Goal: Use online tool/utility: Utilize a website feature to perform a specific function

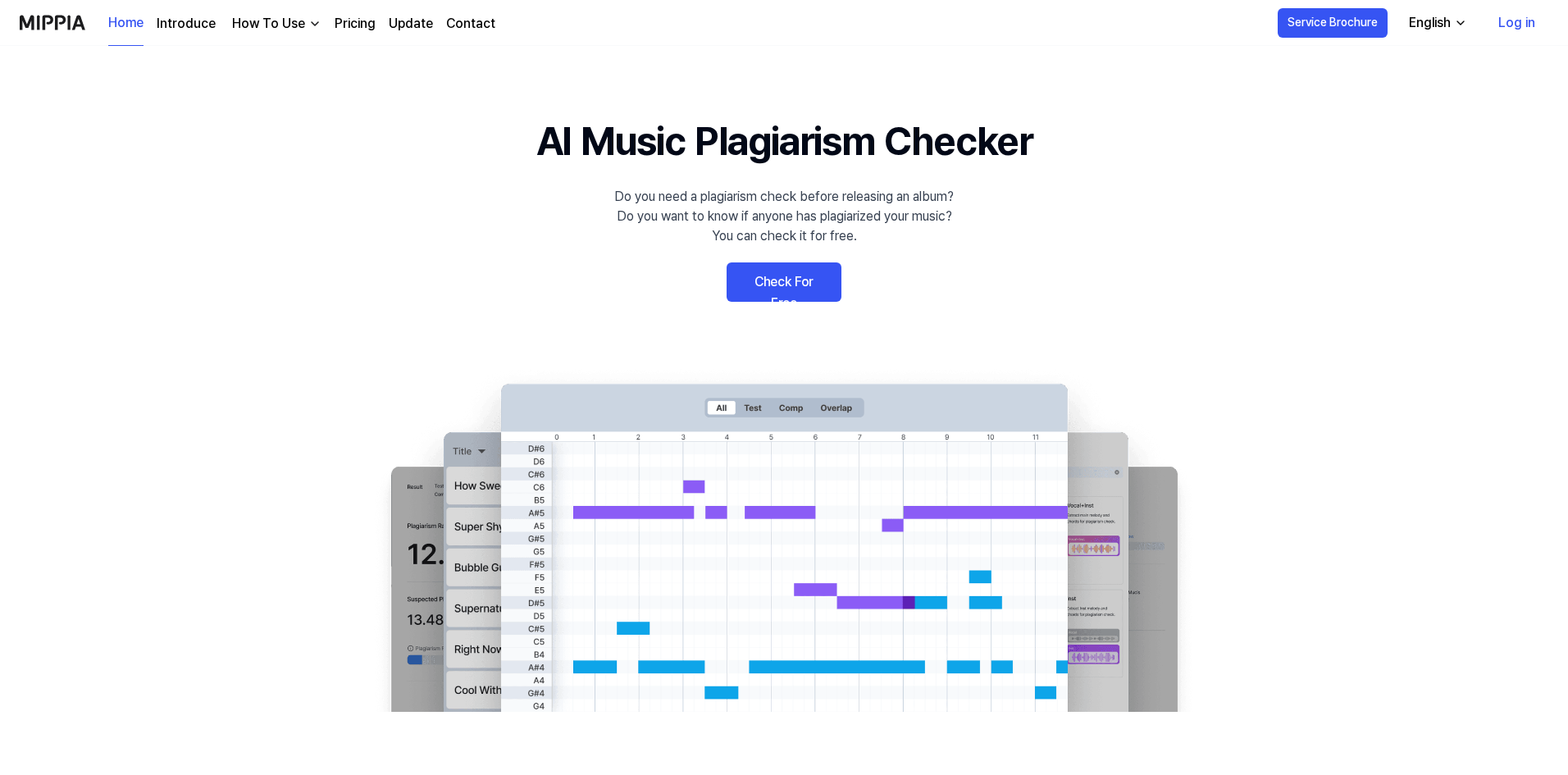
click at [834, 291] on link "Check For Free" at bounding box center [784, 282] width 115 height 39
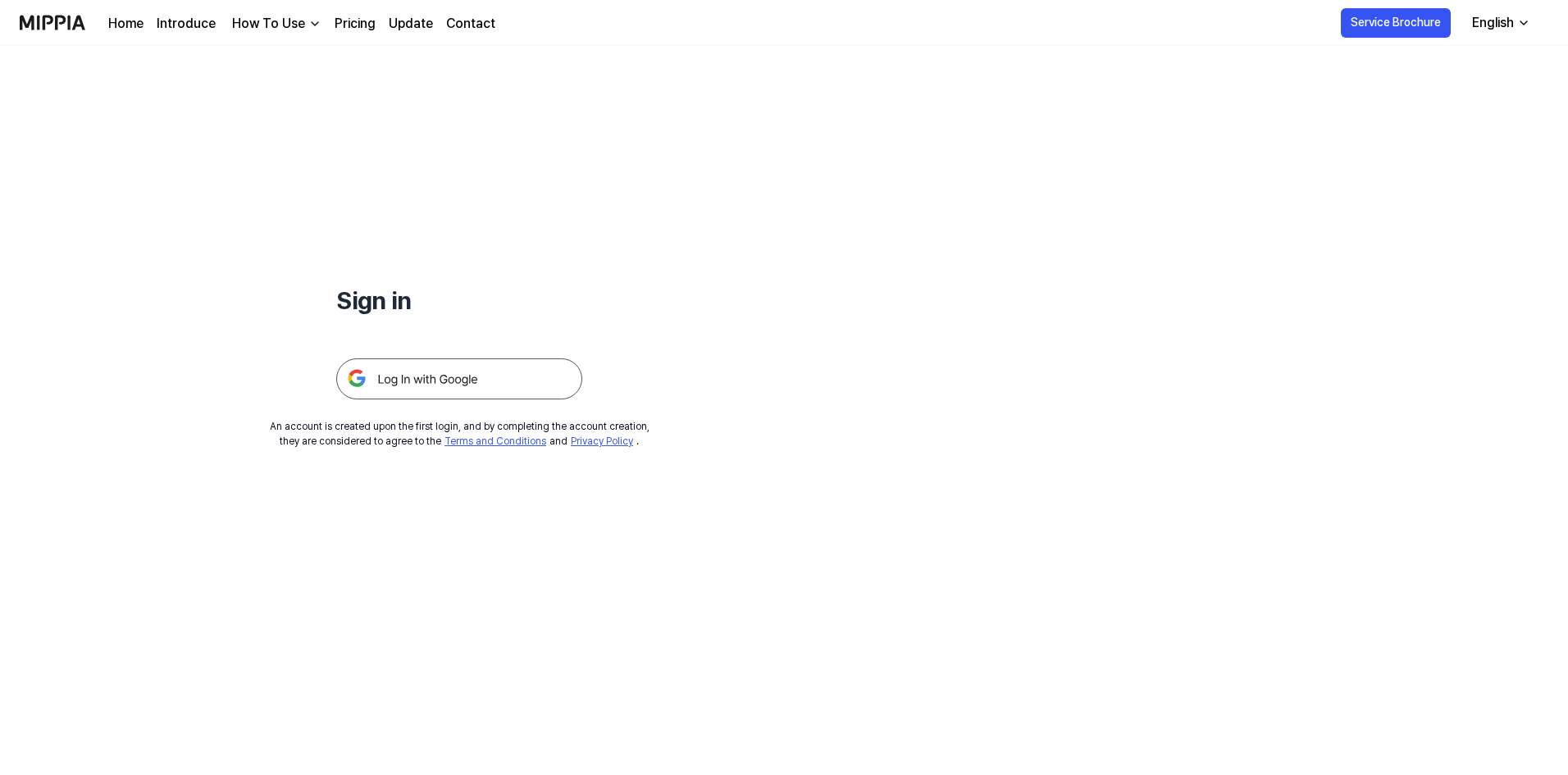
click at [479, 380] on img at bounding box center [459, 379] width 246 height 41
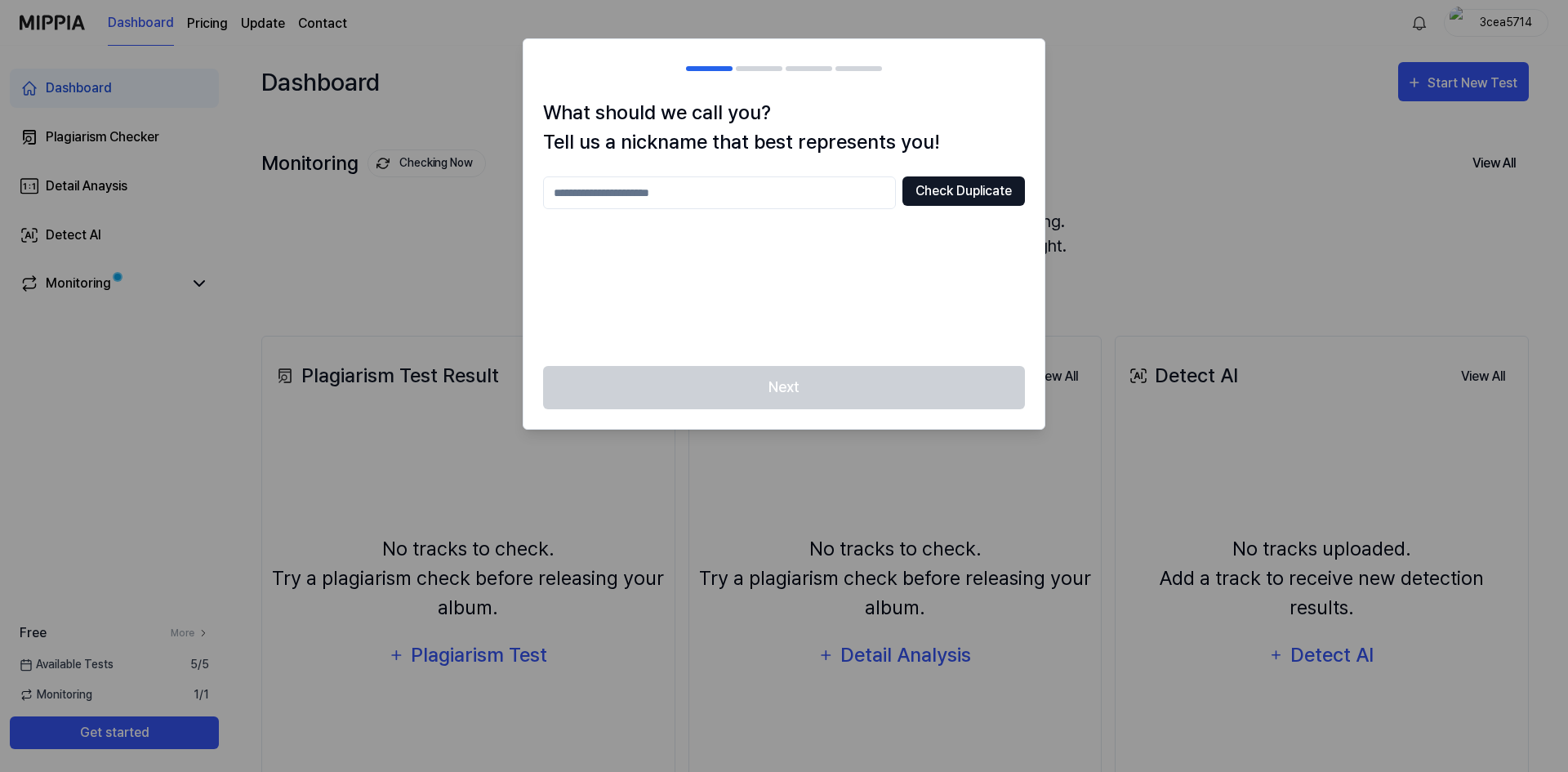
click at [953, 191] on button "Check Duplicate" at bounding box center [963, 191] width 122 height 29
click at [768, 200] on input "text" at bounding box center [718, 193] width 352 height 33
type input "********"
click at [929, 201] on button "Check Duplicate" at bounding box center [963, 191] width 122 height 29
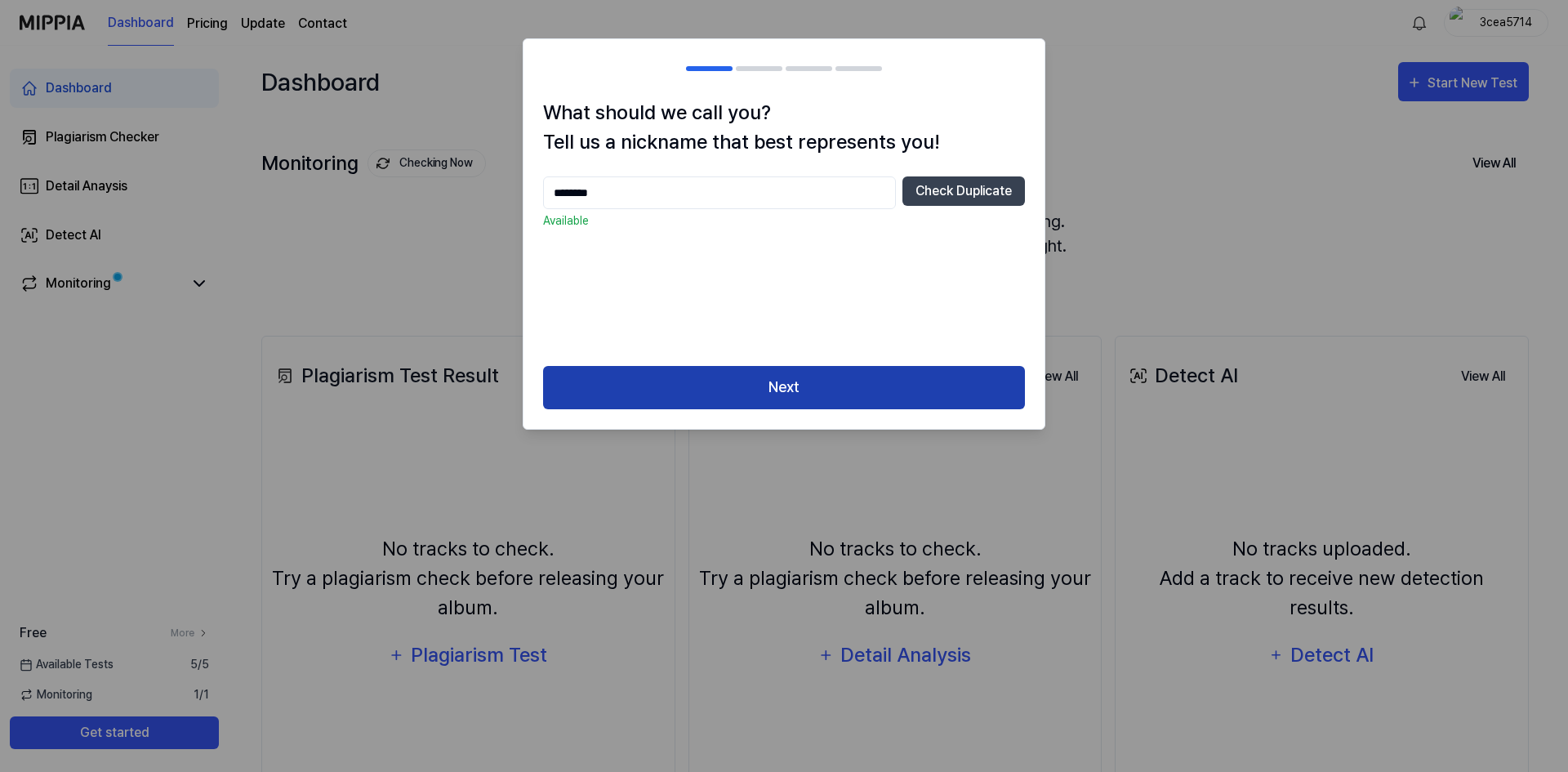
click at [867, 374] on button "Next" at bounding box center [784, 387] width 482 height 44
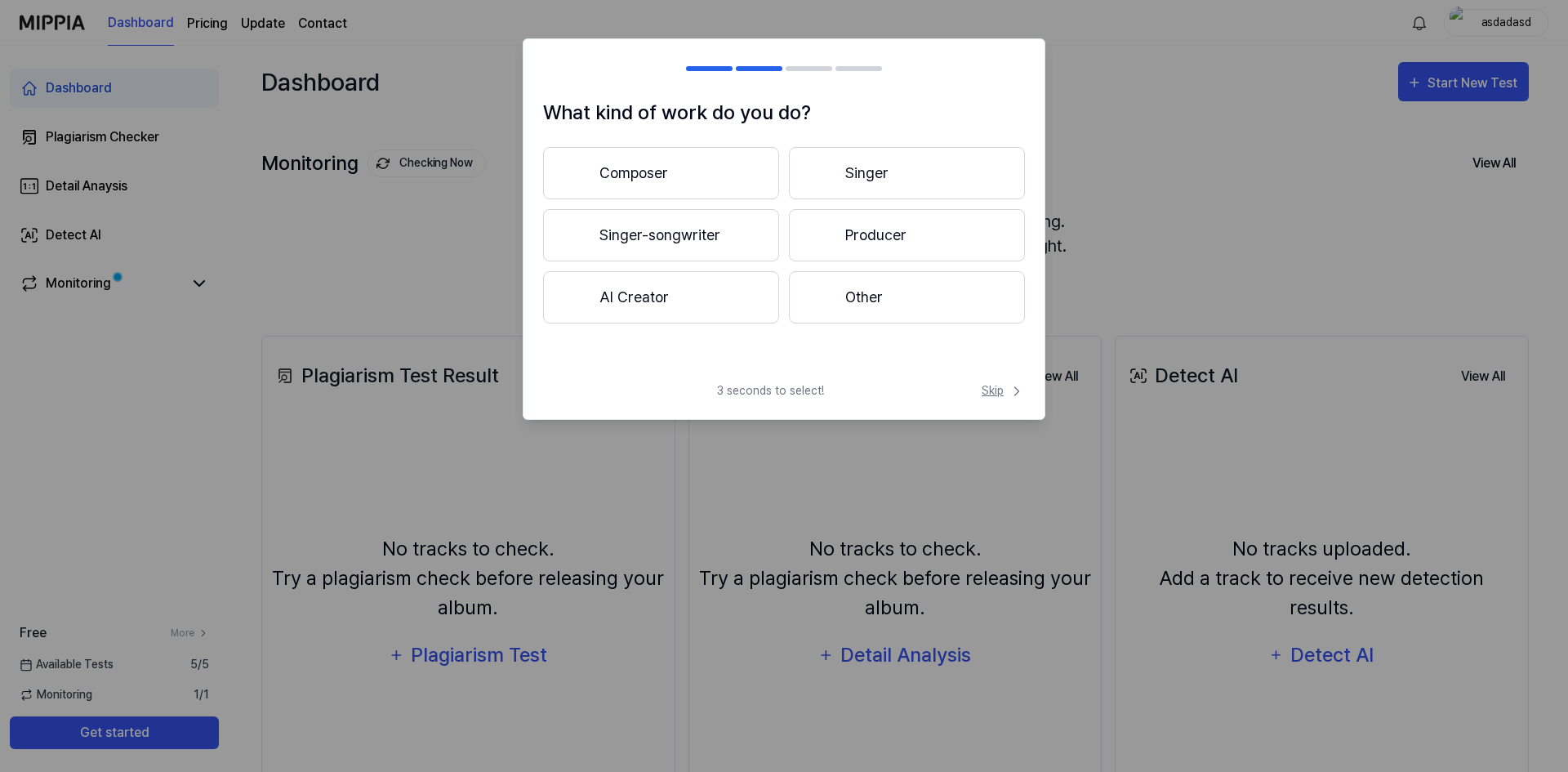
click at [1001, 390] on span "Skip" at bounding box center [1003, 391] width 44 height 17
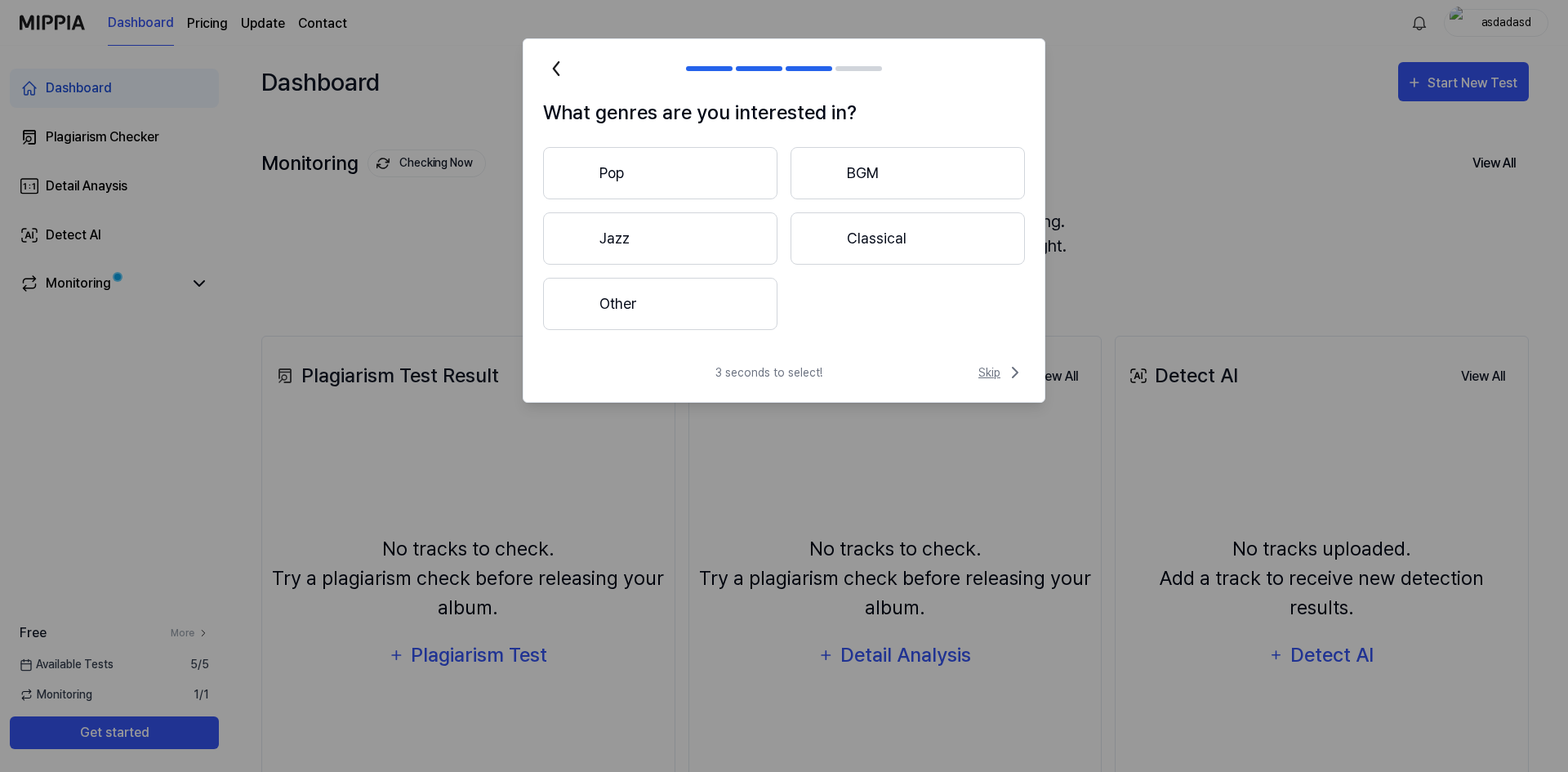
click at [1002, 371] on span "Skip" at bounding box center [1002, 372] width 47 height 19
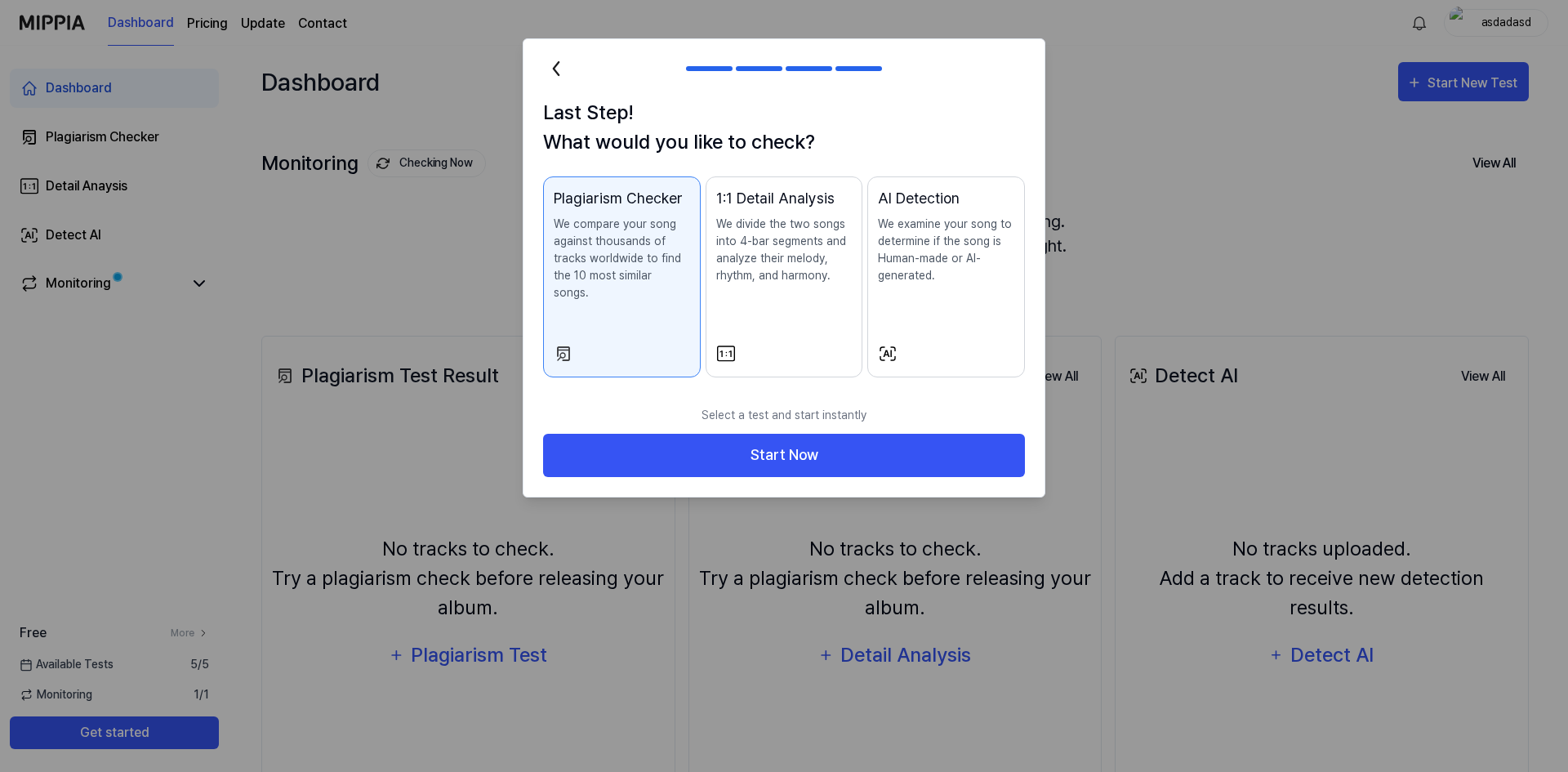
click at [588, 283] on p "We compare your song against thousands of tracks worldwide to find the 10 most …" at bounding box center [621, 258] width 136 height 85
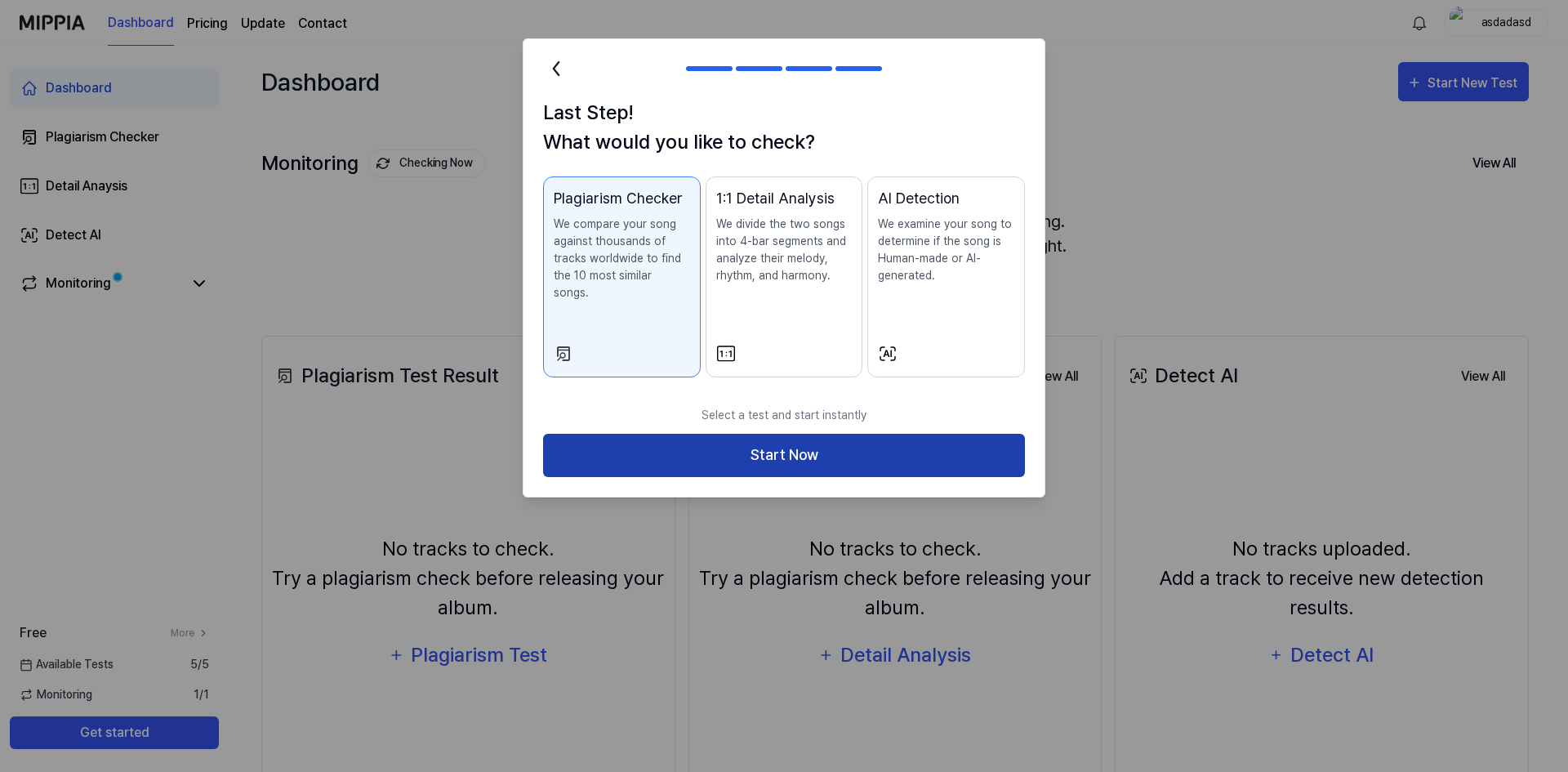
click at [752, 434] on button "Start Now" at bounding box center [784, 455] width 482 height 44
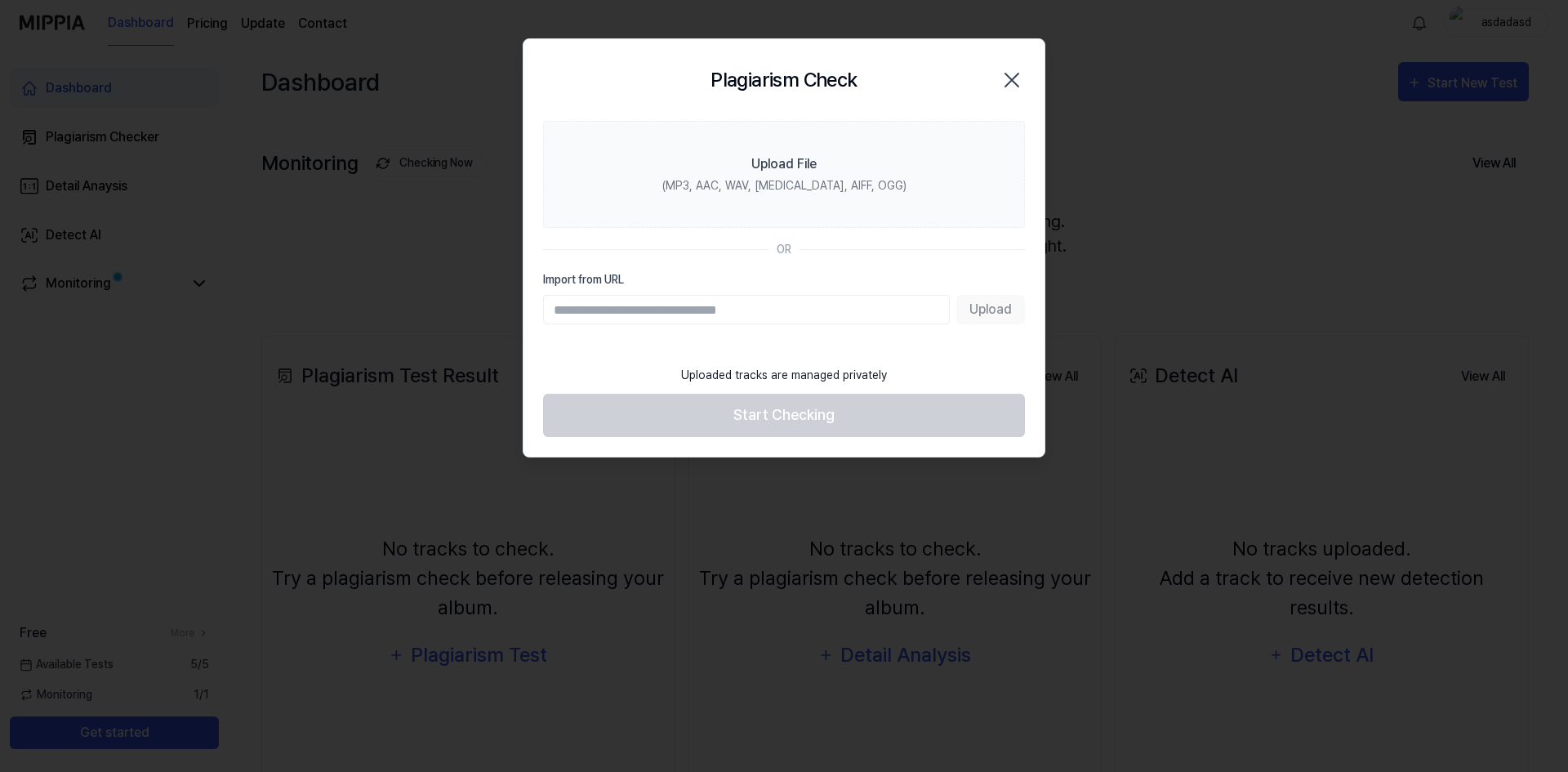
click at [993, 311] on div "Upload" at bounding box center [784, 310] width 482 height 29
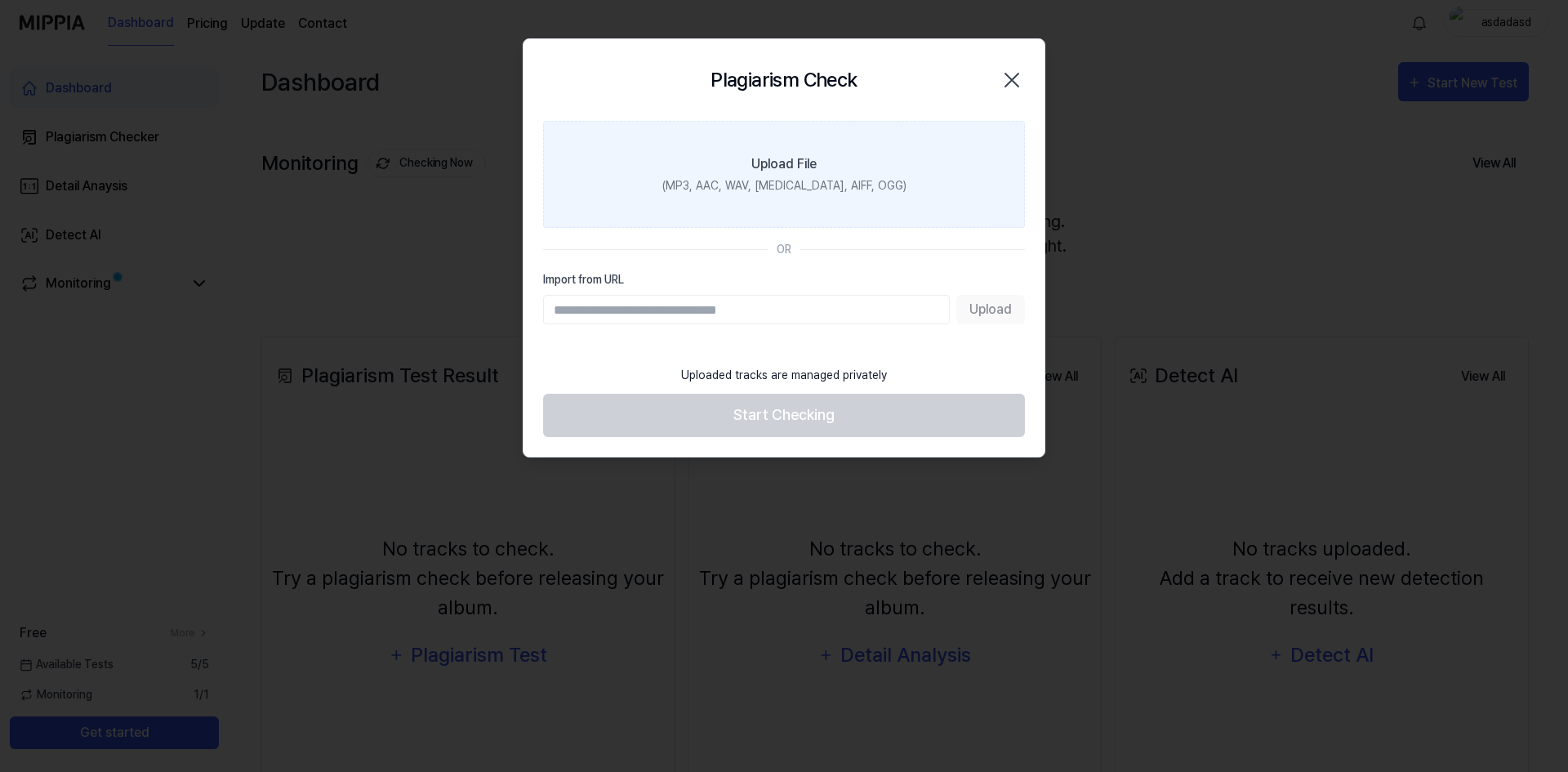
click at [821, 172] on label "Upload File (MP3, AAC, WAV, [MEDICAL_DATA], AIFF, OGG)" at bounding box center [784, 174] width 482 height 107
click at [0, 0] on input "Upload File (MP3, AAC, WAV, [MEDICAL_DATA], AIFF, OGG)" at bounding box center [0, 0] width 0 height 0
click at [845, 146] on label "Upload File (MP3, AAC, WAV, [MEDICAL_DATA], AIFF, OGG)" at bounding box center [784, 174] width 482 height 107
click at [0, 0] on input "Upload File (MP3, AAC, WAV, [MEDICAL_DATA], AIFF, OGG)" at bounding box center [0, 0] width 0 height 0
click at [886, 189] on label "Upload File (MP3, AAC, WAV, [MEDICAL_DATA], AIFF, OGG)" at bounding box center [784, 174] width 482 height 107
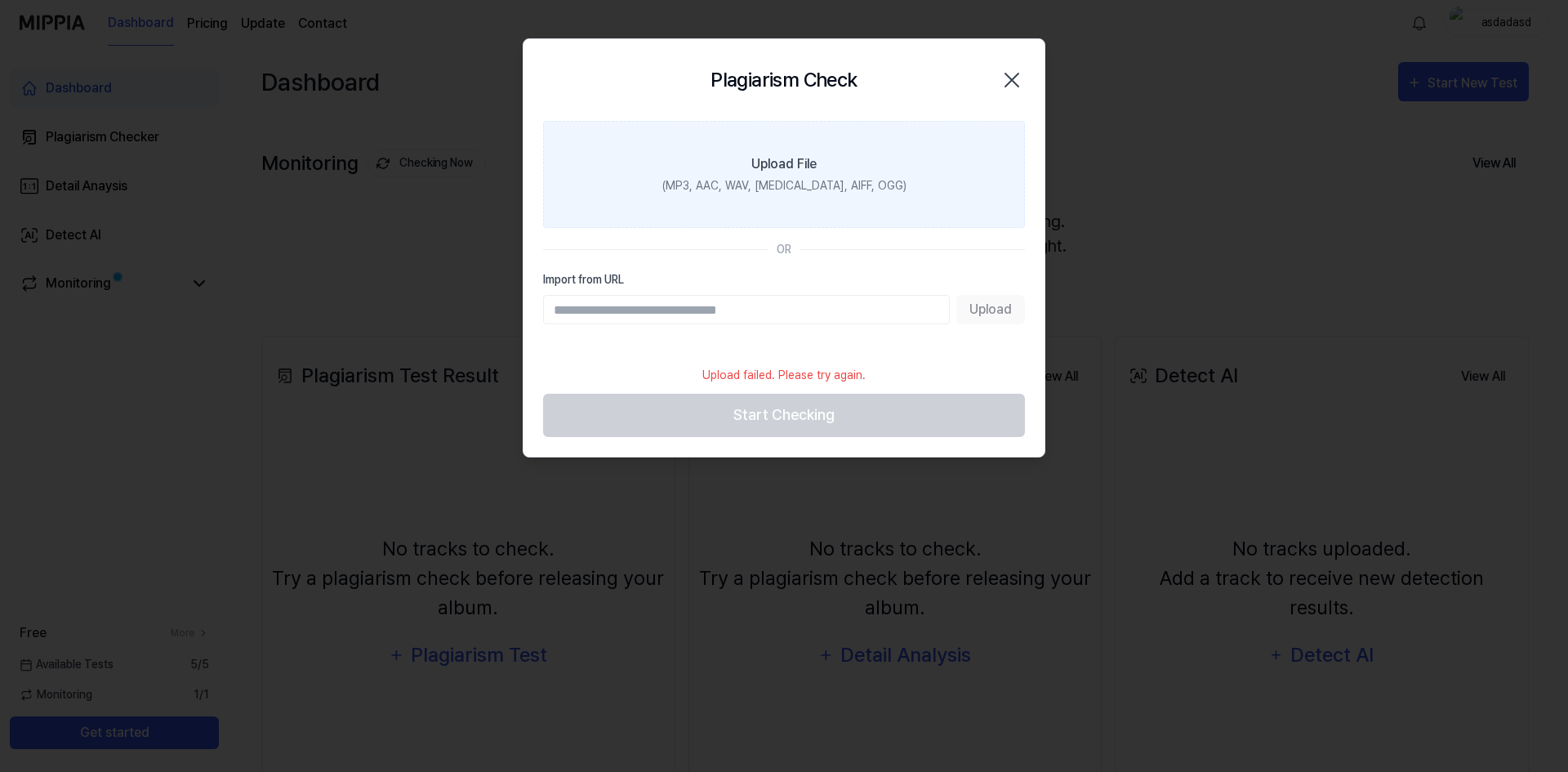
click at [0, 0] on input "Upload File (MP3, AAC, WAV, [MEDICAL_DATA], AIFF, OGG)" at bounding box center [0, 0] width 0 height 0
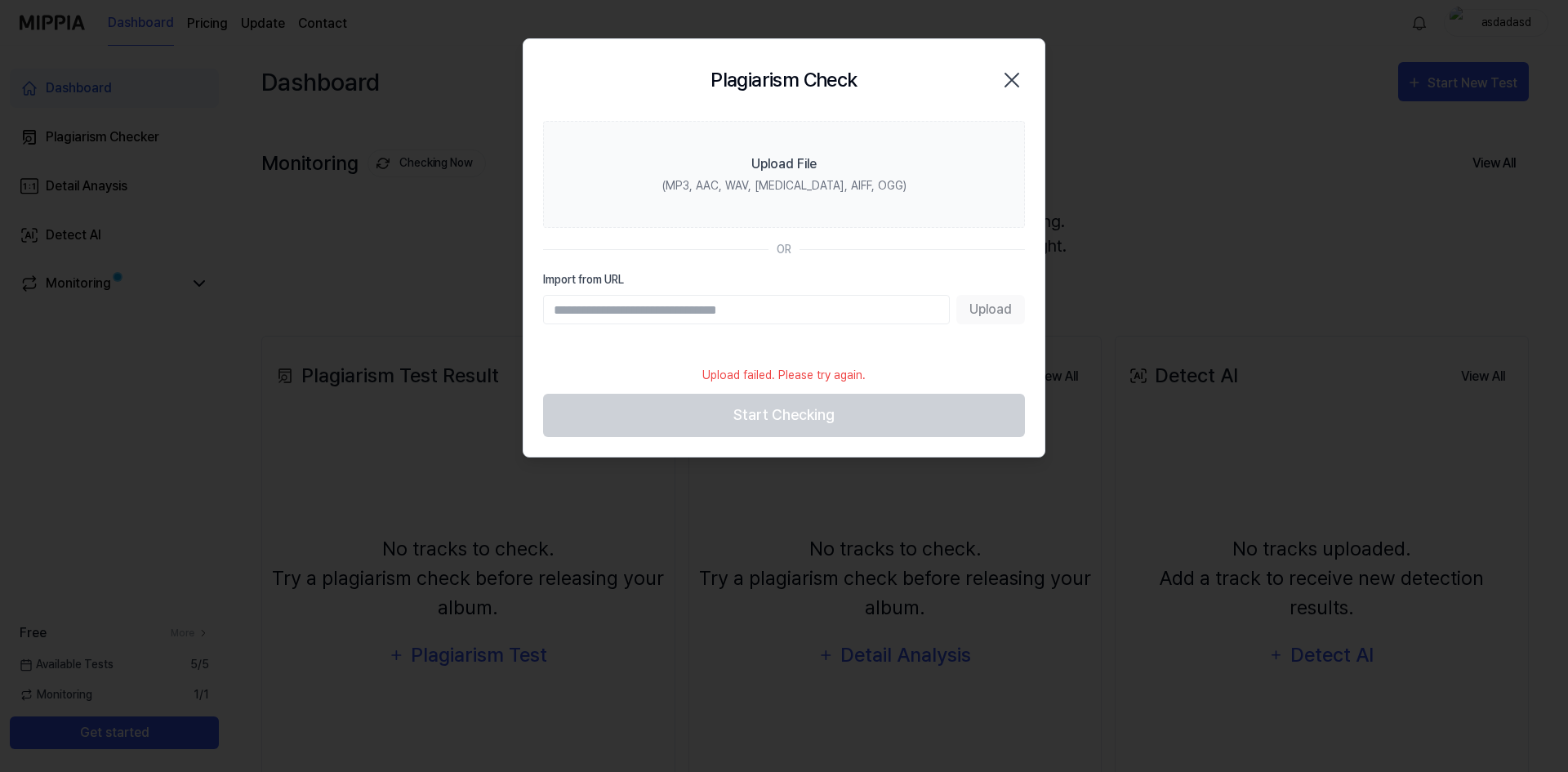
click at [1014, 80] on icon "button" at bounding box center [1012, 80] width 26 height 26
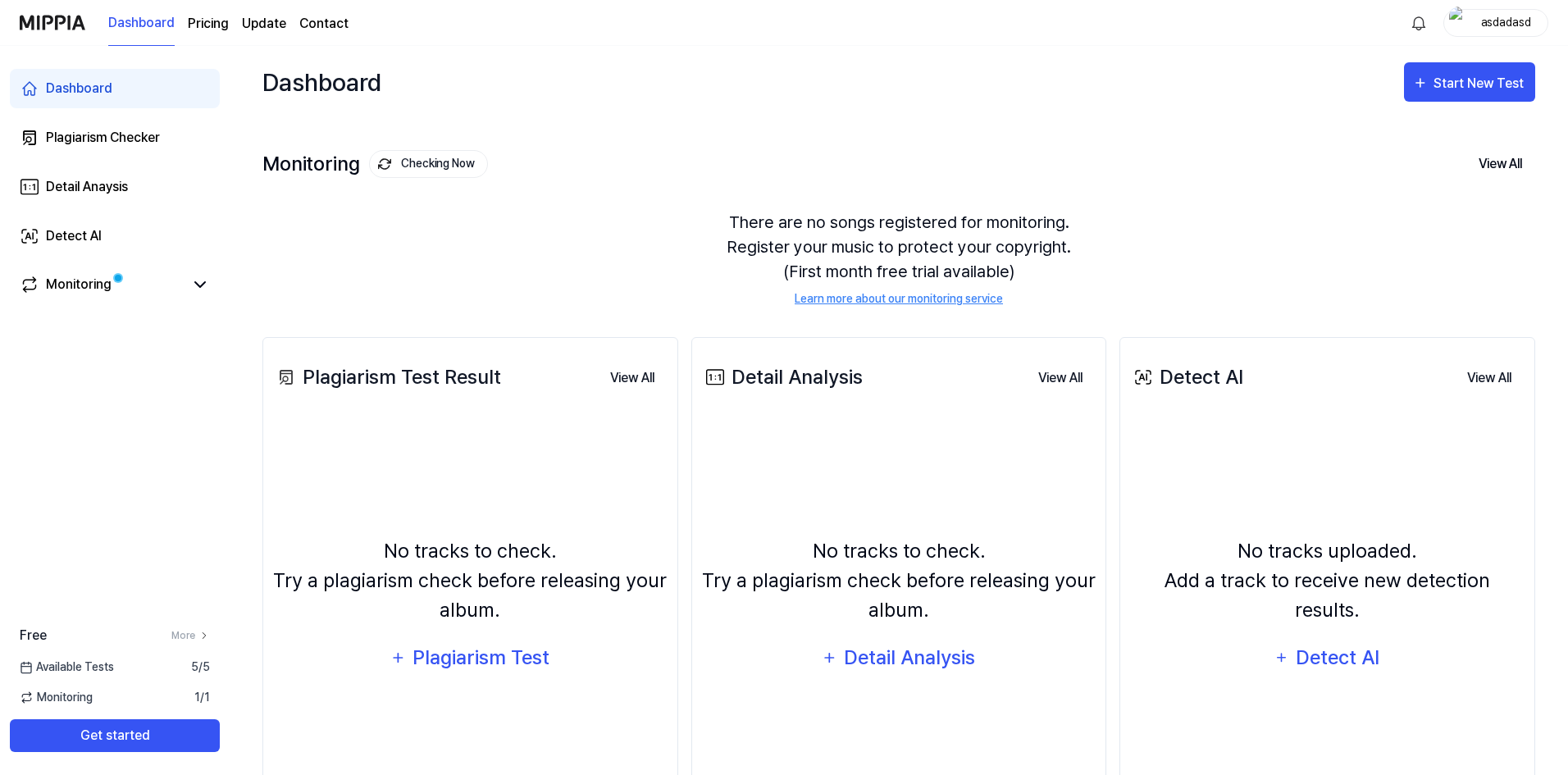
click at [1134, 137] on div "Monitoring Checking Now View All Monitoring There are no songs registered for m…" at bounding box center [898, 211] width 1273 height 186
click at [1483, 97] on button "Start New Test" at bounding box center [1470, 82] width 132 height 39
click at [1464, 119] on button "Plagiarism test" at bounding box center [1436, 132] width 182 height 39
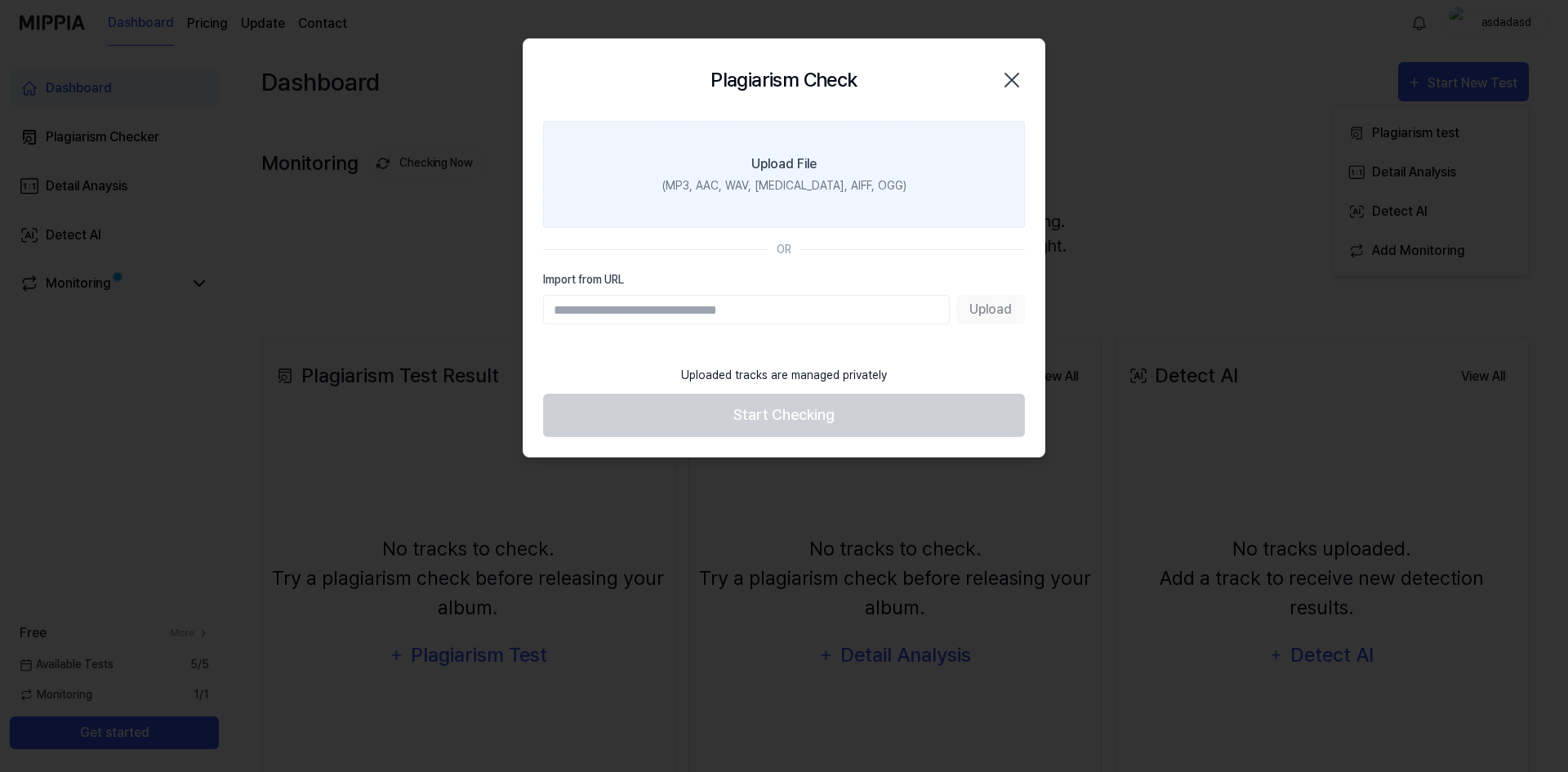
click at [926, 203] on label "Upload File (MP3, AAC, WAV, [MEDICAL_DATA], AIFF, OGG)" at bounding box center [784, 174] width 482 height 107
click at [0, 0] on input "Upload File (MP3, AAC, WAV, [MEDICAL_DATA], AIFF, OGG)" at bounding box center [0, 0] width 0 height 0
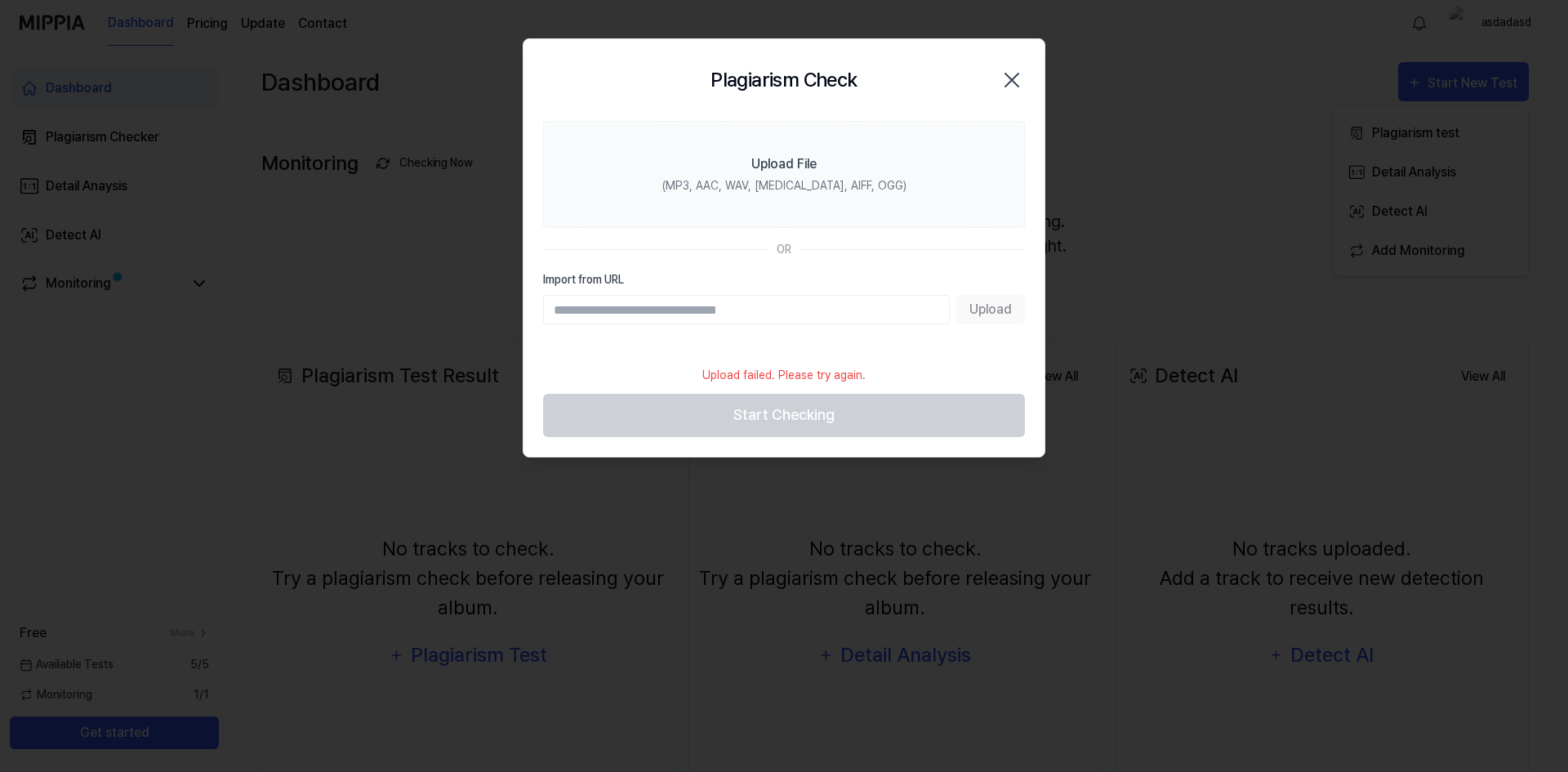
click at [1018, 68] on icon "button" at bounding box center [1012, 80] width 26 height 26
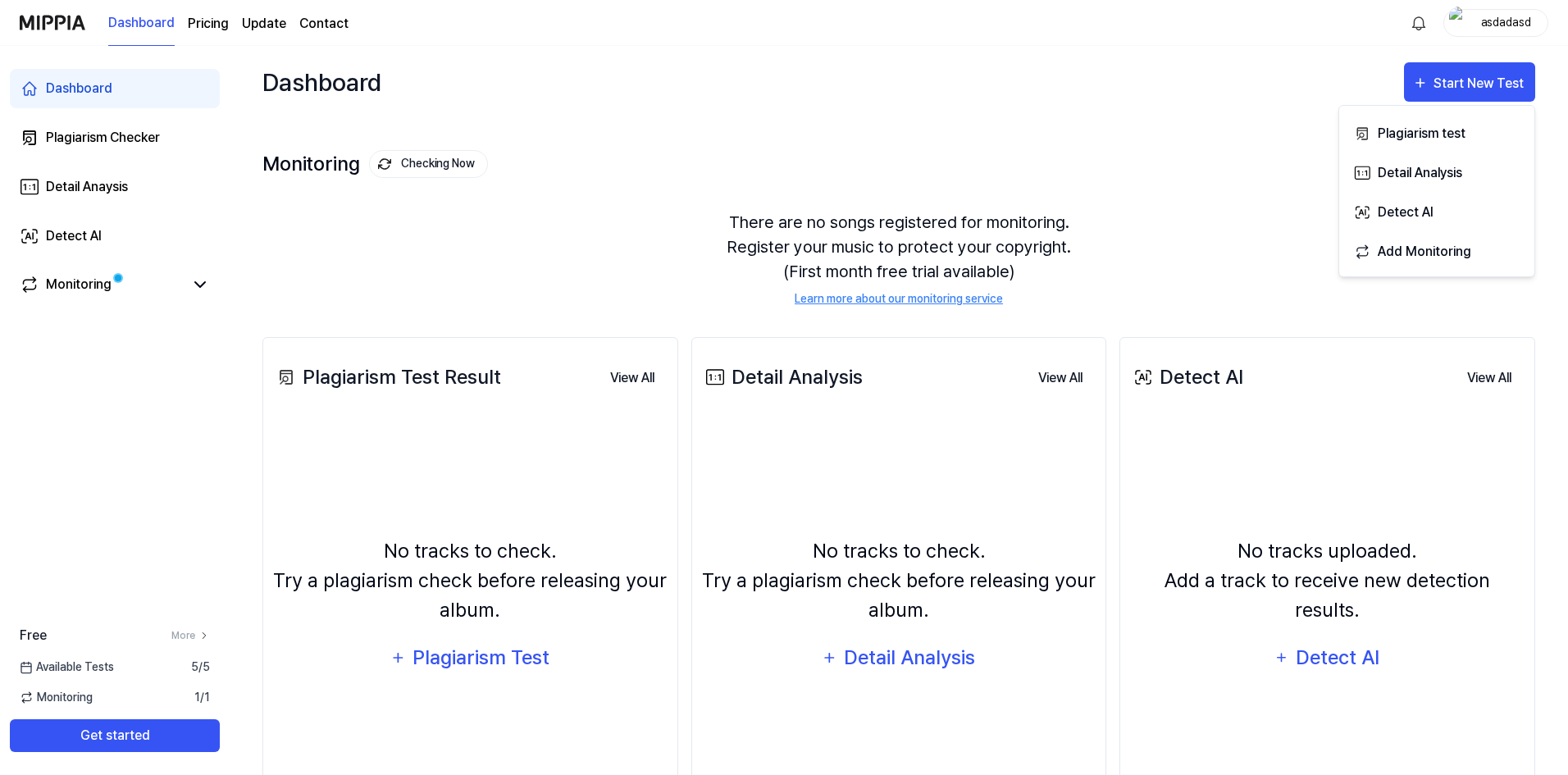
click at [611, 234] on div "There are no songs registered for monitoring. Register your music to protect yo…" at bounding box center [898, 258] width 1273 height 136
click at [882, 657] on div "Detail Analysis" at bounding box center [910, 658] width 134 height 31
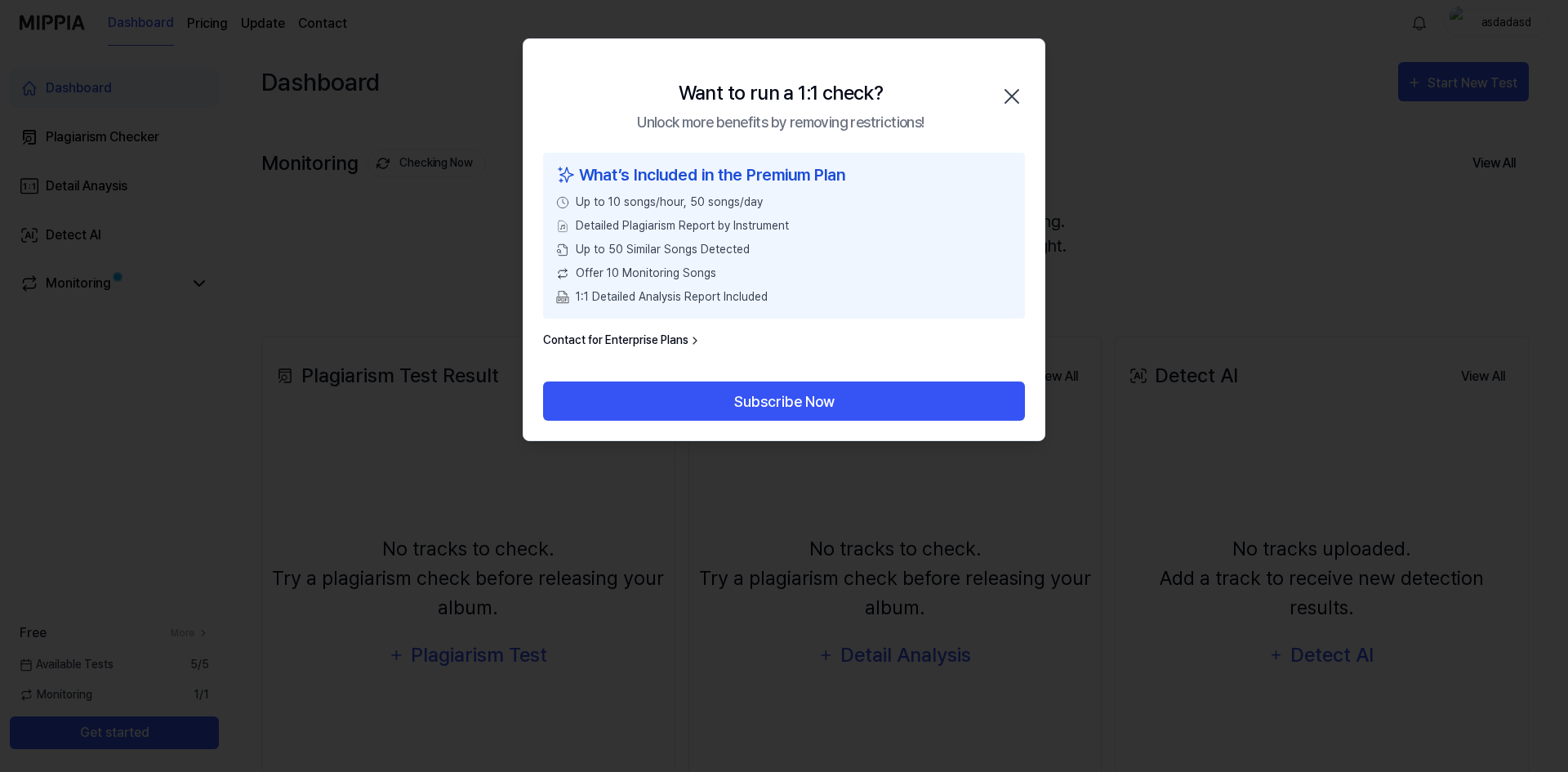
drag, startPoint x: 1013, startPoint y: 90, endPoint x: 1030, endPoint y: 105, distance: 22.7
click at [1013, 91] on icon "button" at bounding box center [1012, 96] width 26 height 26
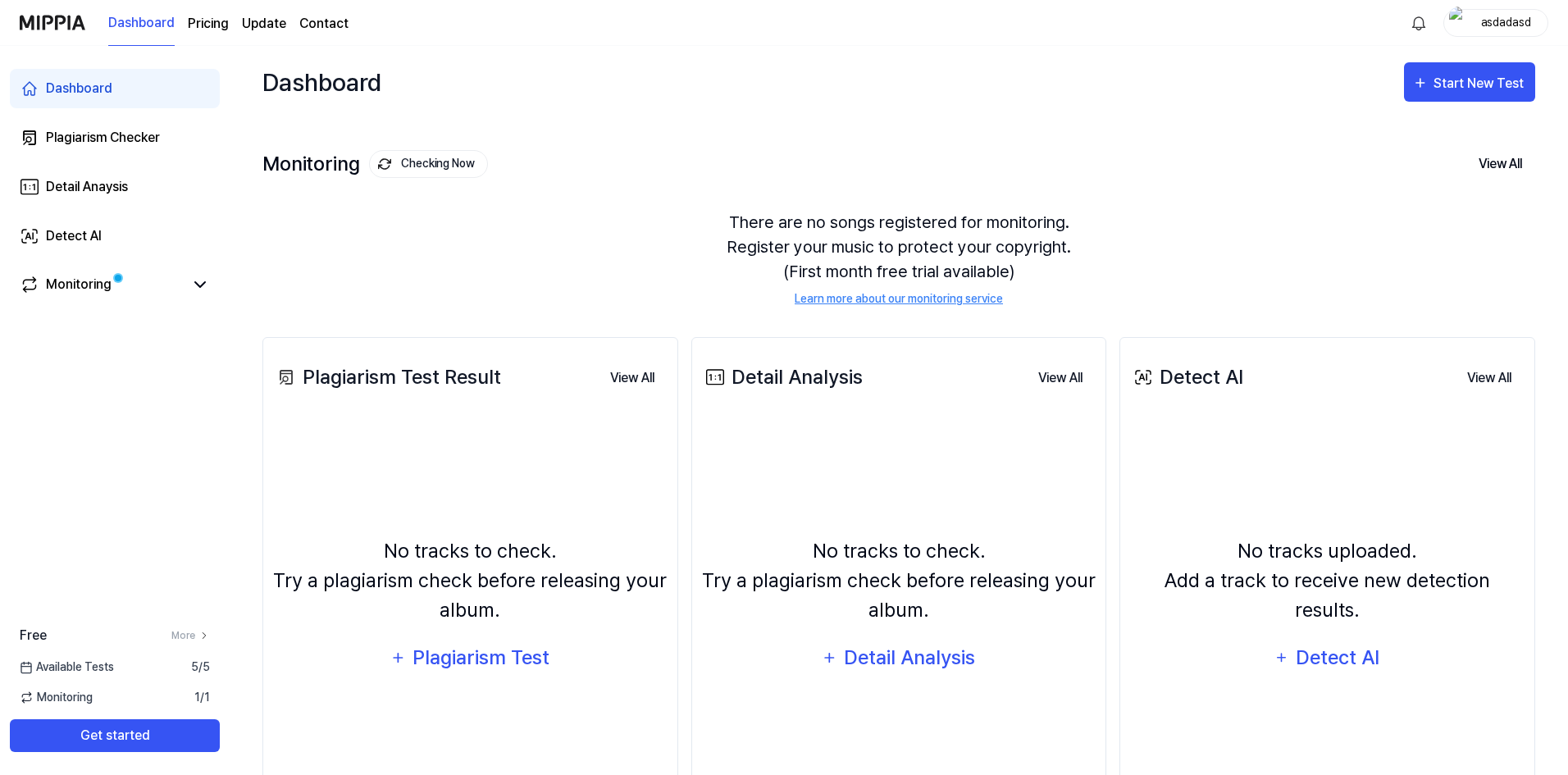
click at [1270, 513] on div "No tracks uploaded. Add a track to receive new detection results. Detect AI" at bounding box center [1327, 606] width 395 height 362
click at [1350, 645] on div "Detect AI" at bounding box center [1338, 658] width 88 height 31
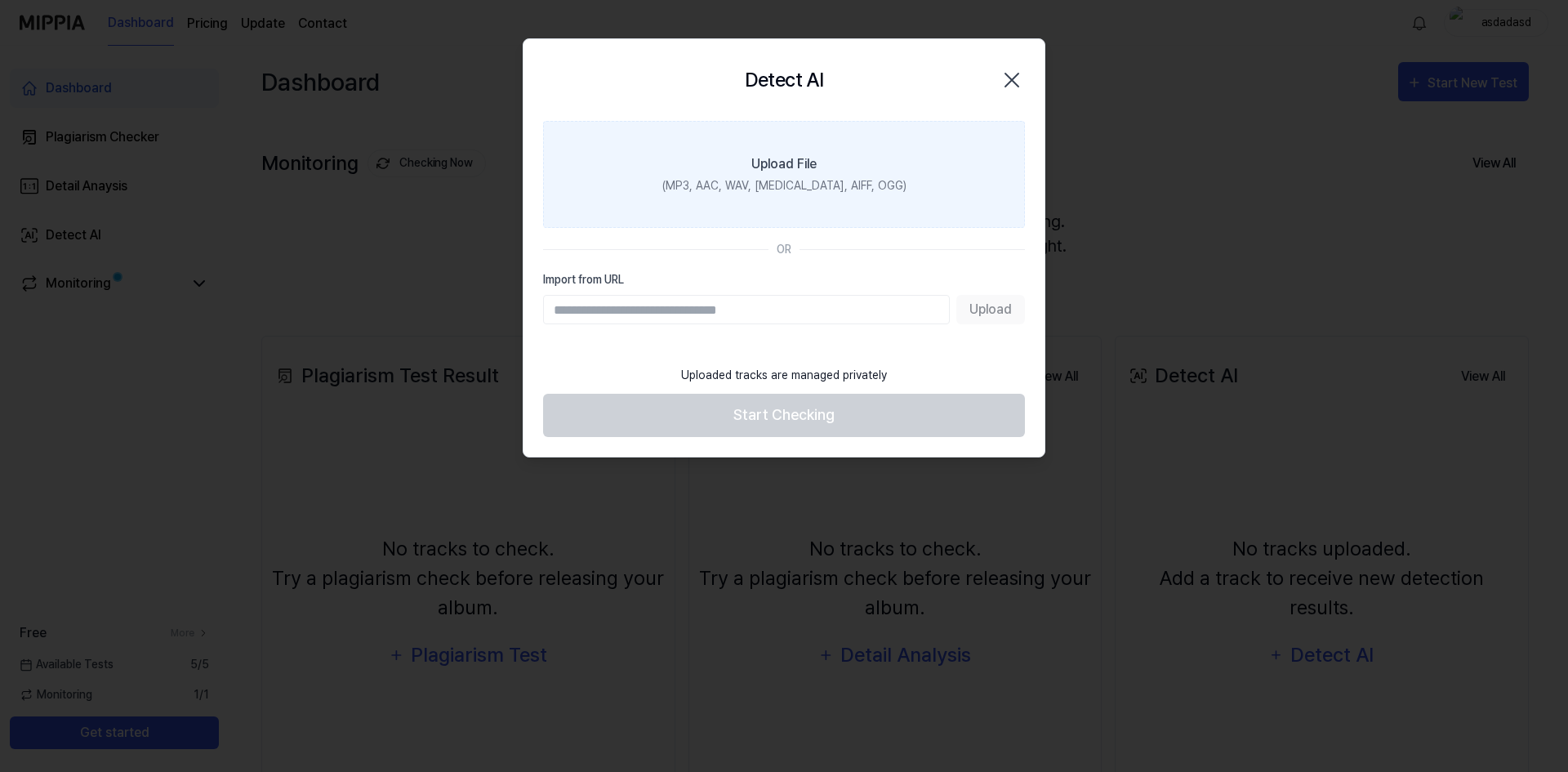
click at [911, 177] on label "Upload File (MP3, AAC, WAV, [MEDICAL_DATA], AIFF, OGG)" at bounding box center [784, 174] width 482 height 107
click at [0, 0] on input "Upload File (MP3, AAC, WAV, [MEDICAL_DATA], AIFF, OGG)" at bounding box center [0, 0] width 0 height 0
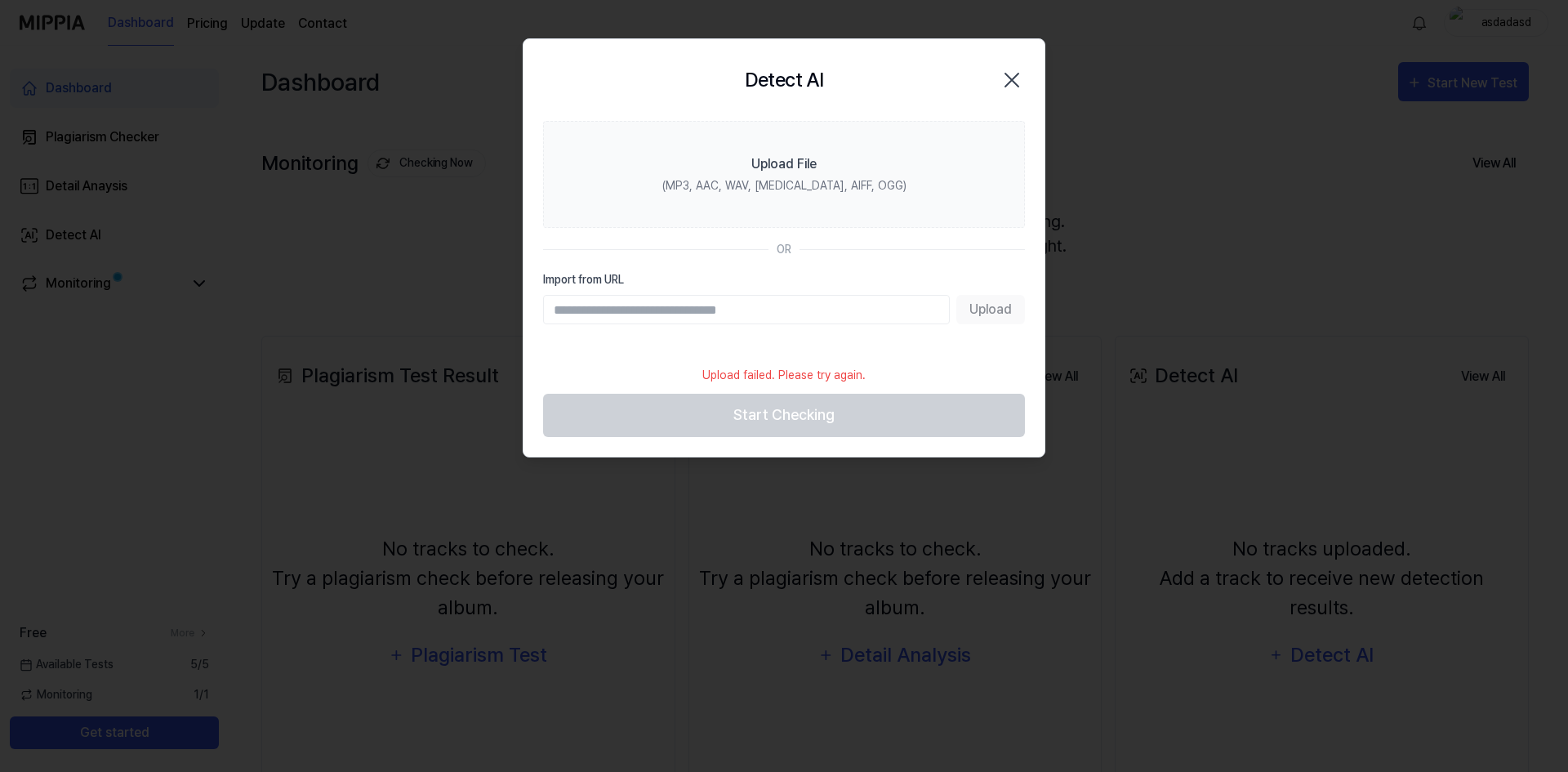
click at [1012, 69] on icon "button" at bounding box center [1012, 80] width 26 height 26
